Goal: Task Accomplishment & Management: Use online tool/utility

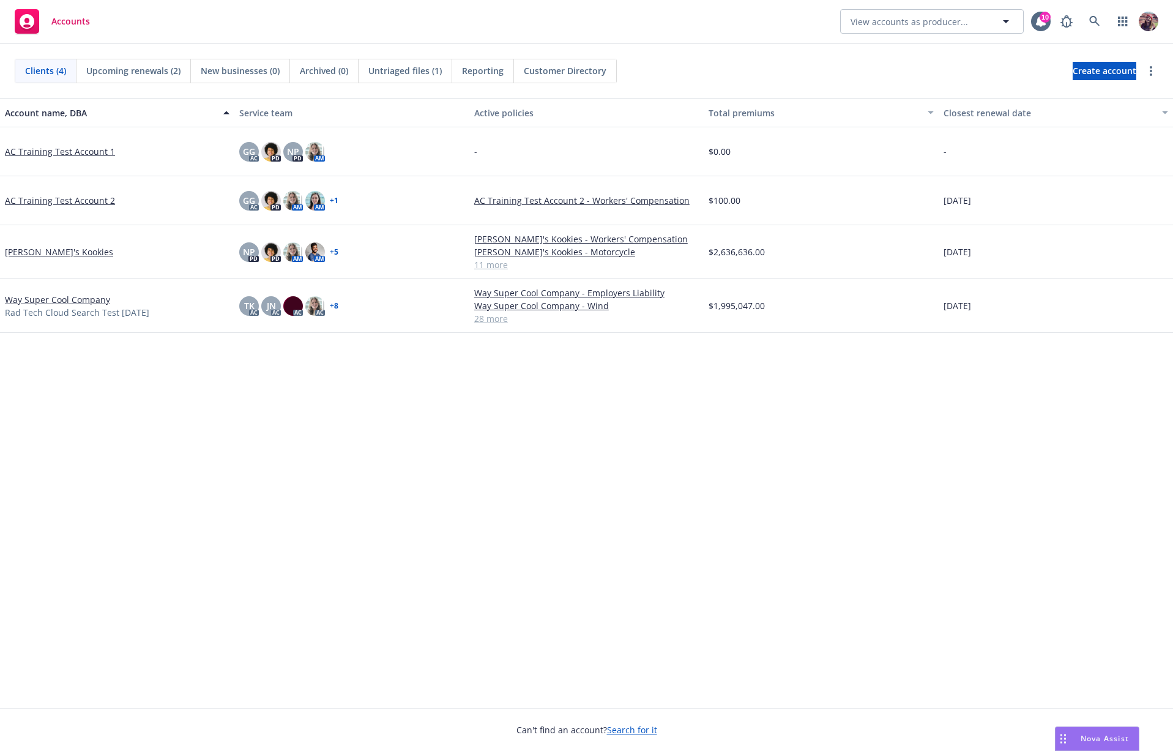
click at [532, 29] on div "Accounts View accounts as producer... 10" at bounding box center [586, 22] width 1173 height 44
click at [170, 479] on div "Account name, DBA Service team Active policies Total premiums Closest renewal d…" at bounding box center [586, 403] width 1173 height 610
click at [1126, 17] on icon "button" at bounding box center [1122, 22] width 9 height 10
click at [994, 79] on span "Coverage Gap Analysis" at bounding box center [1019, 84] width 94 height 10
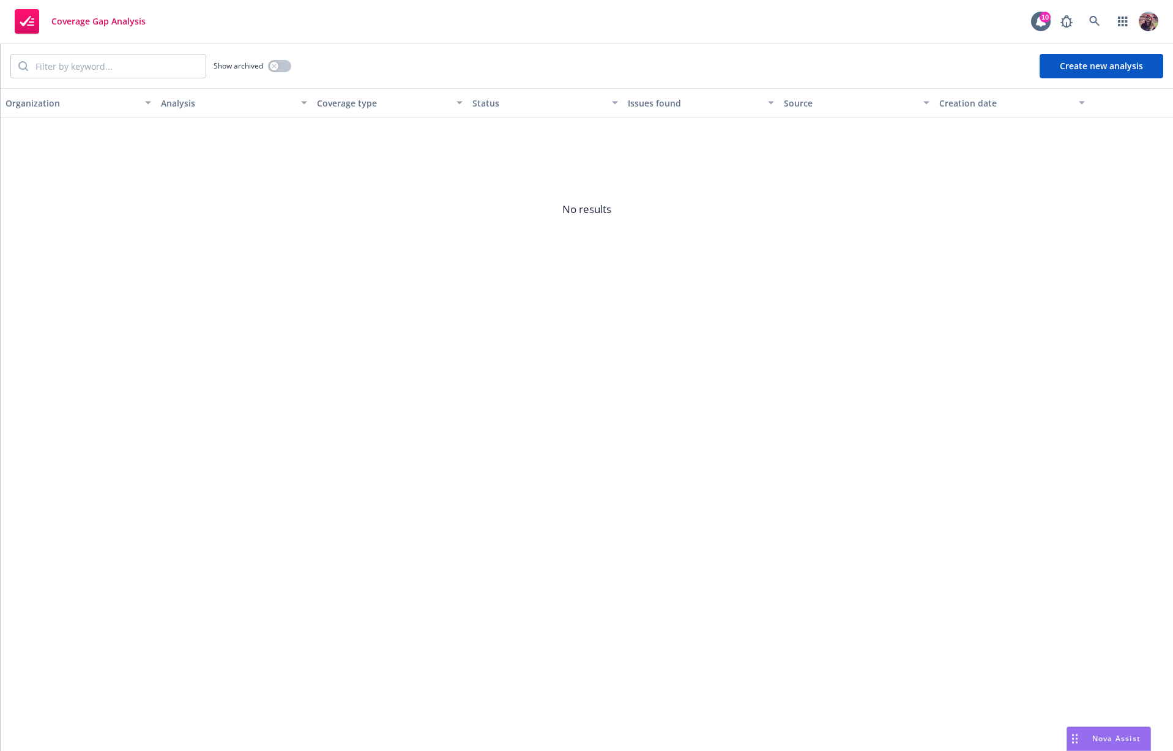
click at [1092, 70] on button "Create new analysis" at bounding box center [1102, 66] width 124 height 24
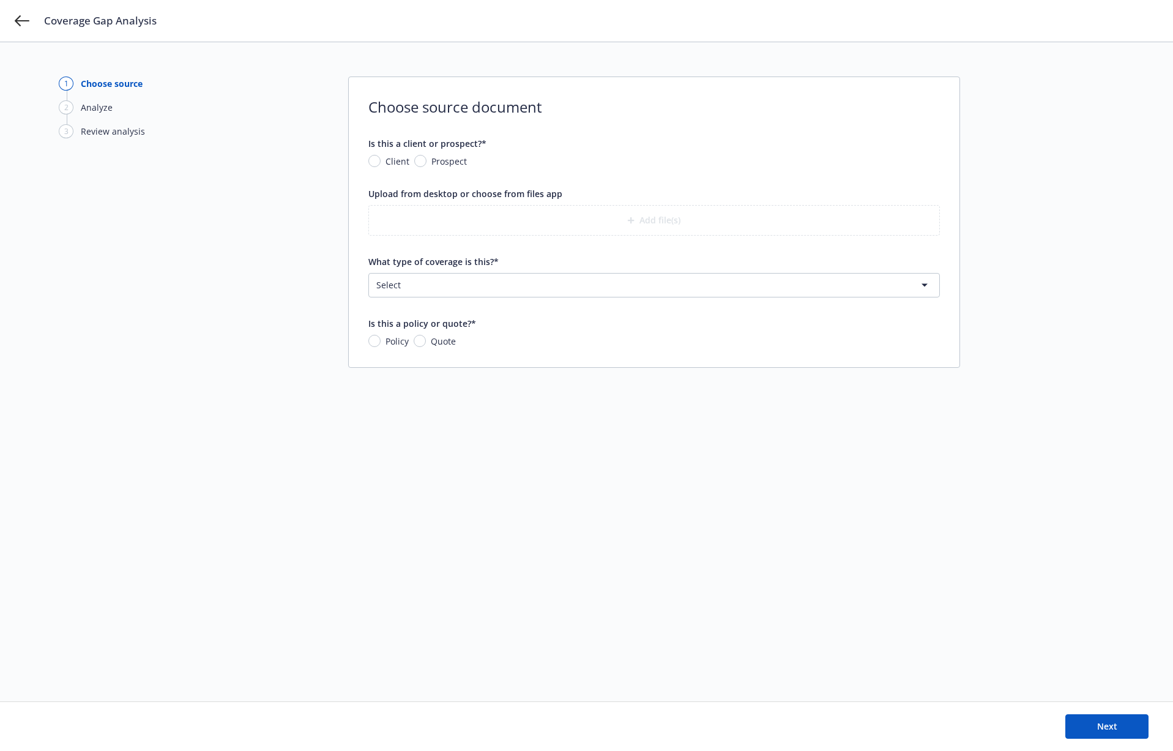
click at [470, 284] on html "Coverage Gap Analysis 1 Choose source 2 Analyze 3 Review analysis Choose source…" at bounding box center [586, 375] width 1173 height 751
click at [575, 277] on html "Coverage Gap Analysis 1 Choose source 2 Analyze 3 Review analysis Choose source…" at bounding box center [586, 375] width 1173 height 751
